Goal: Obtain resource: Download file/media

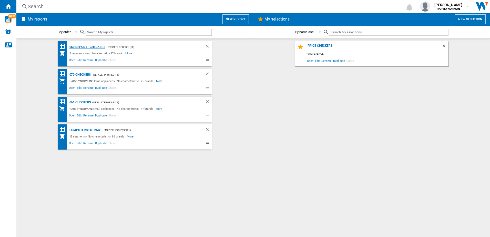
click at [85, 47] on div "060 report - Checkers" at bounding box center [86, 47] width 37 height 6
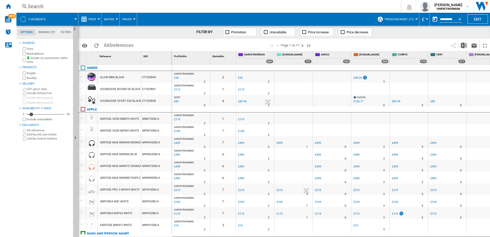
click at [152, 133] on div "MPNY3ZM/A" at bounding box center [156, 130] width 31 height 12
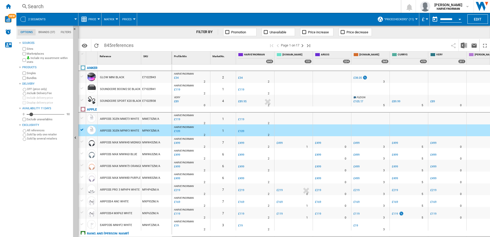
click at [83, 130] on div at bounding box center [81, 129] width 5 height 5
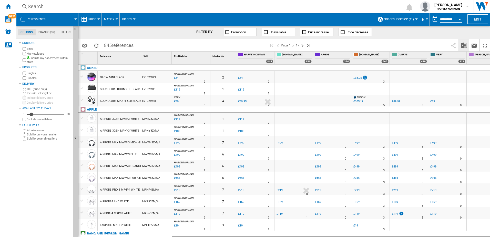
click at [464, 46] on img "Download in Excel" at bounding box center [464, 45] width 6 height 6
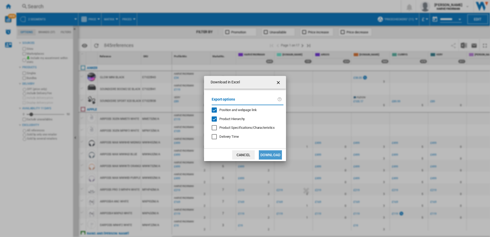
click at [276, 155] on button "Download" at bounding box center [270, 154] width 23 height 9
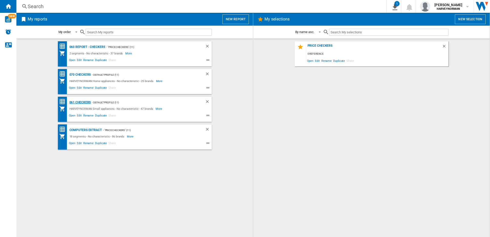
click at [78, 102] on div "061 Checkers" at bounding box center [79, 102] width 23 height 6
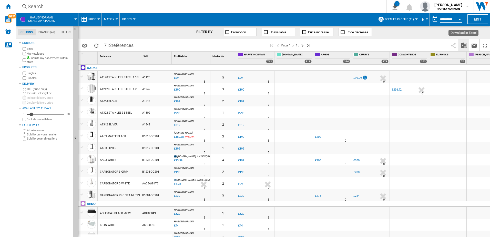
click at [466, 44] on img "Download in Excel" at bounding box center [464, 45] width 6 height 6
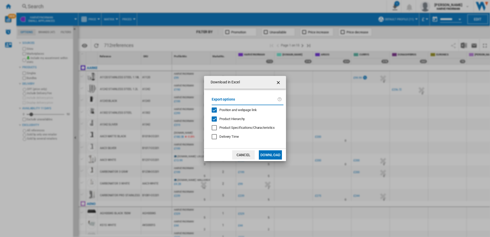
click at [269, 157] on button "Download" at bounding box center [270, 154] width 23 height 9
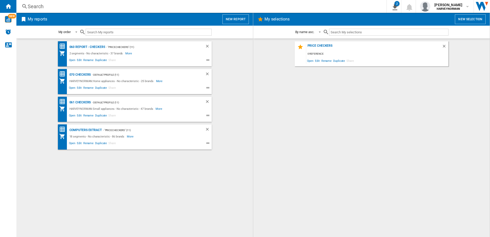
click at [82, 71] on div "070 Checkers - Default profile (11) HARVEYNORMAN:Home appliances - No character…" at bounding box center [135, 81] width 154 height 25
click at [82, 73] on div "070 Checkers" at bounding box center [79, 75] width 23 height 6
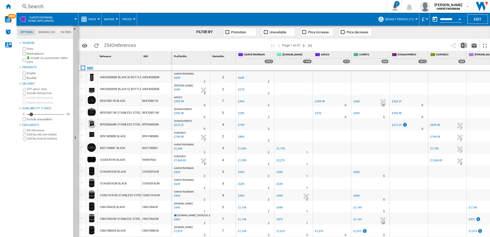
click at [159, 66] on div "AEG" at bounding box center [126, 71] width 94 height 12
click at [464, 44] on img "Download in Excel" at bounding box center [464, 45] width 6 height 6
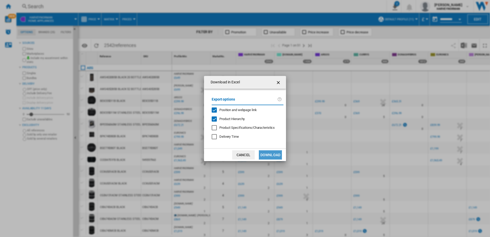
click at [270, 155] on button "Download" at bounding box center [270, 154] width 23 height 9
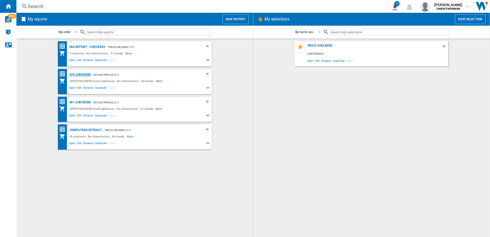
click at [85, 73] on div "070 Checkers" at bounding box center [79, 75] width 23 height 6
